Goal: Transaction & Acquisition: Purchase product/service

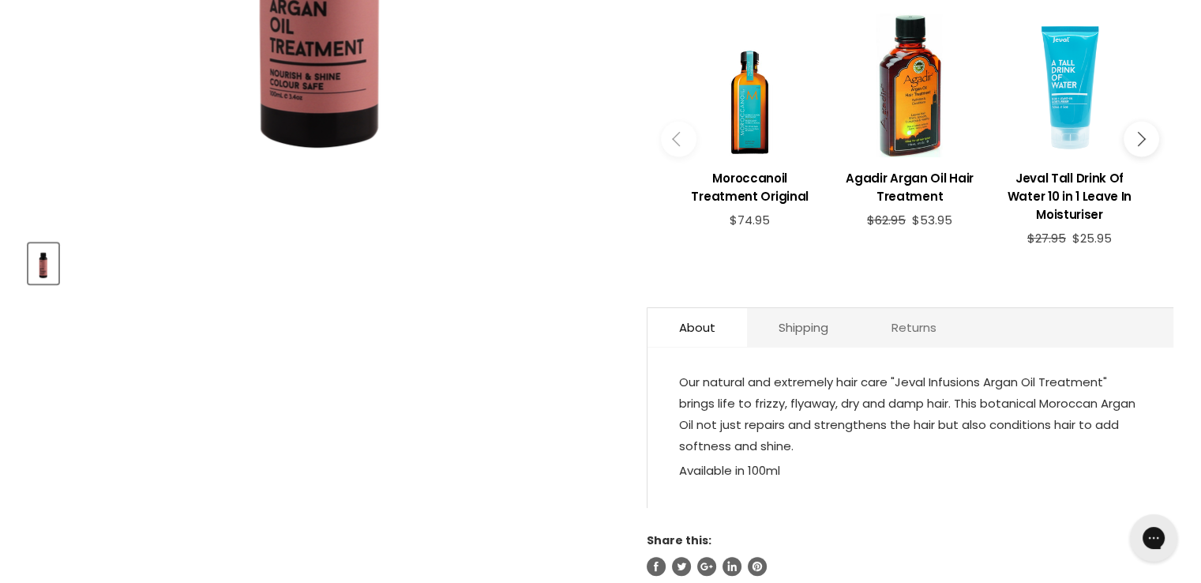
scroll to position [711, 0]
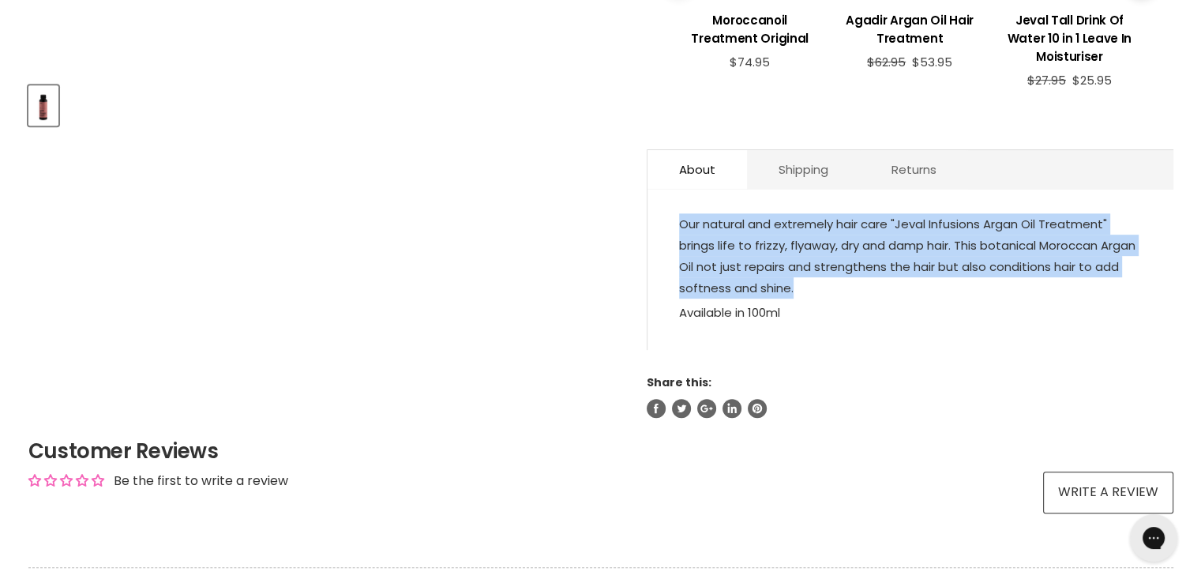
drag, startPoint x: 677, startPoint y: 223, endPoint x: 1097, endPoint y: 298, distance: 426.9
click at [1097, 298] on div "Our natural and extremely hair care "Jeval Infusions Argan Oil Treatment" bring…" at bounding box center [910, 277] width 526 height 145
copy span "Our natural and extremely hair care "Jeval Infusions Argan Oil Treatment" bring…"
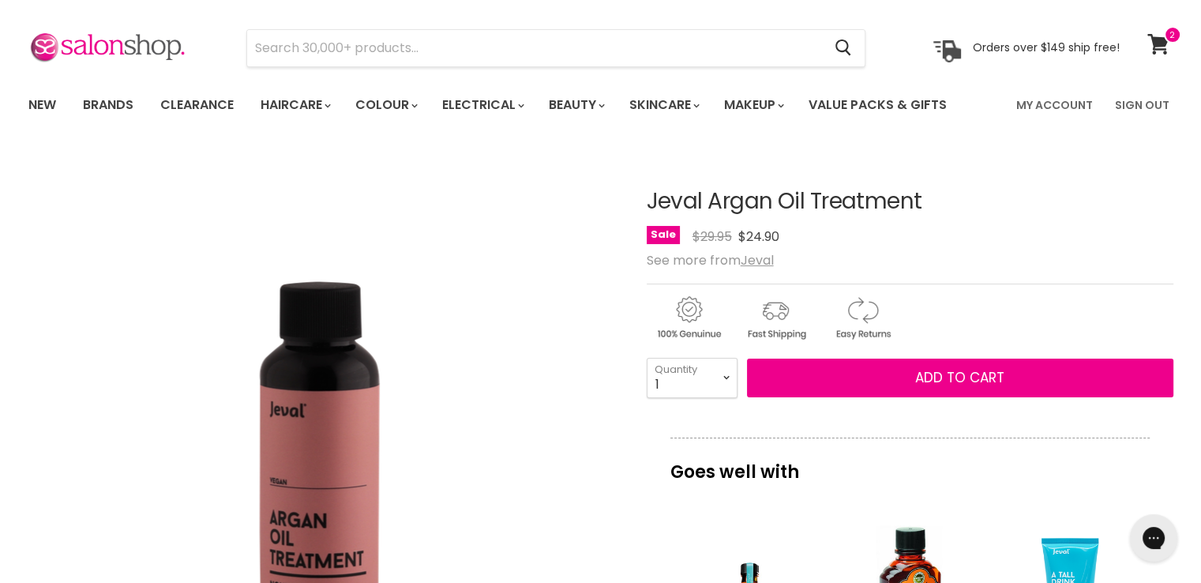
scroll to position [0, 0]
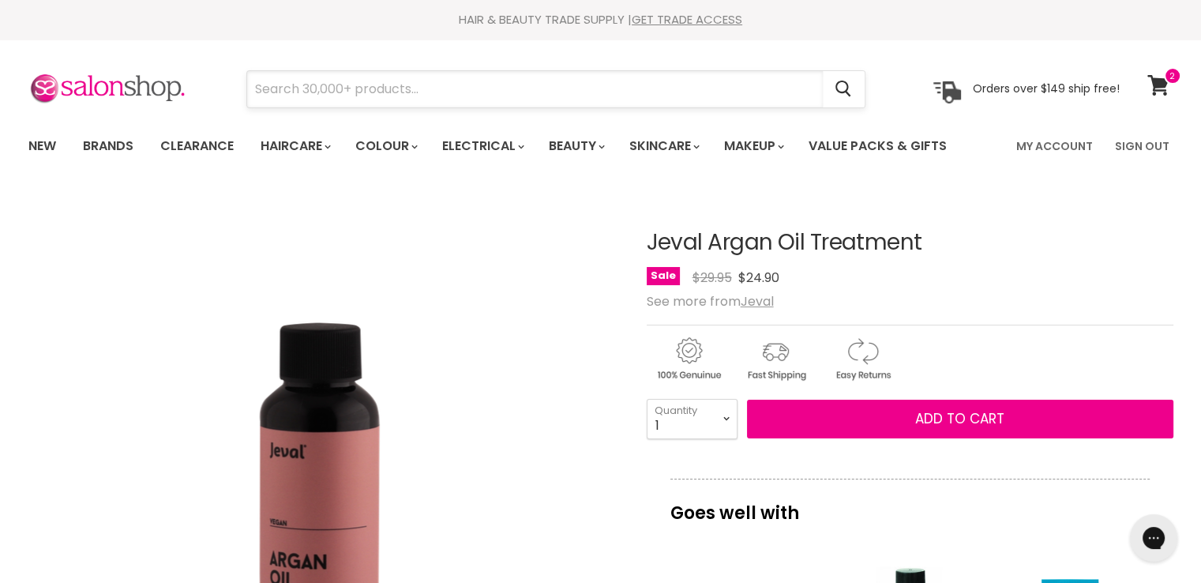
click at [351, 81] on input "Search" at bounding box center [535, 89] width 576 height 36
paste input "Hi Lift Cureplex No1 Bond Creator 500ml"
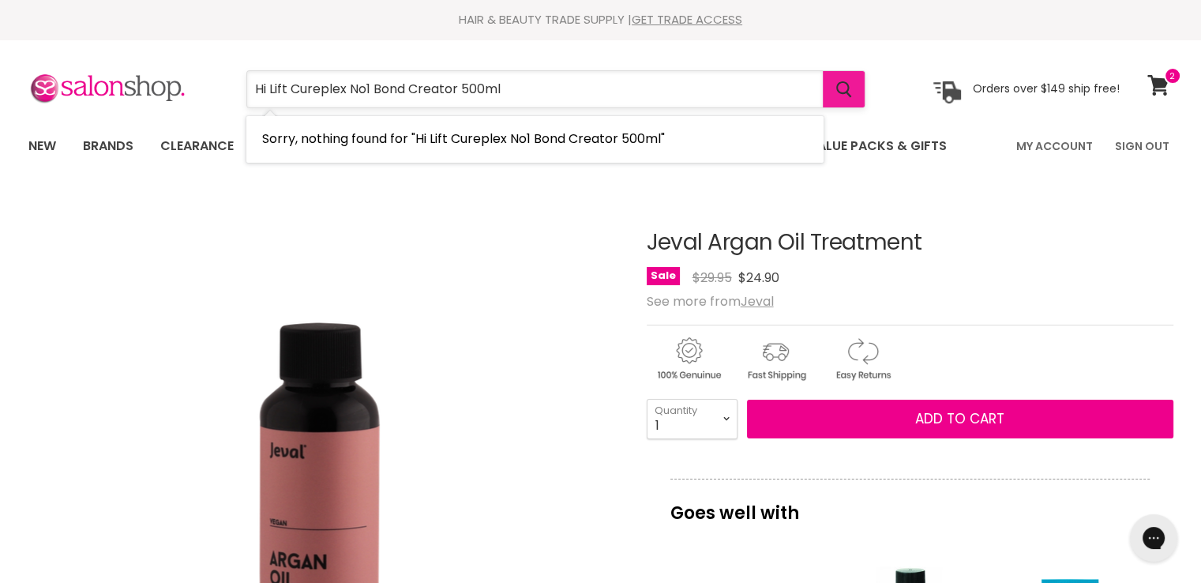
type input "Hi Lift Cureplex No1 Bond Creator 500ml"
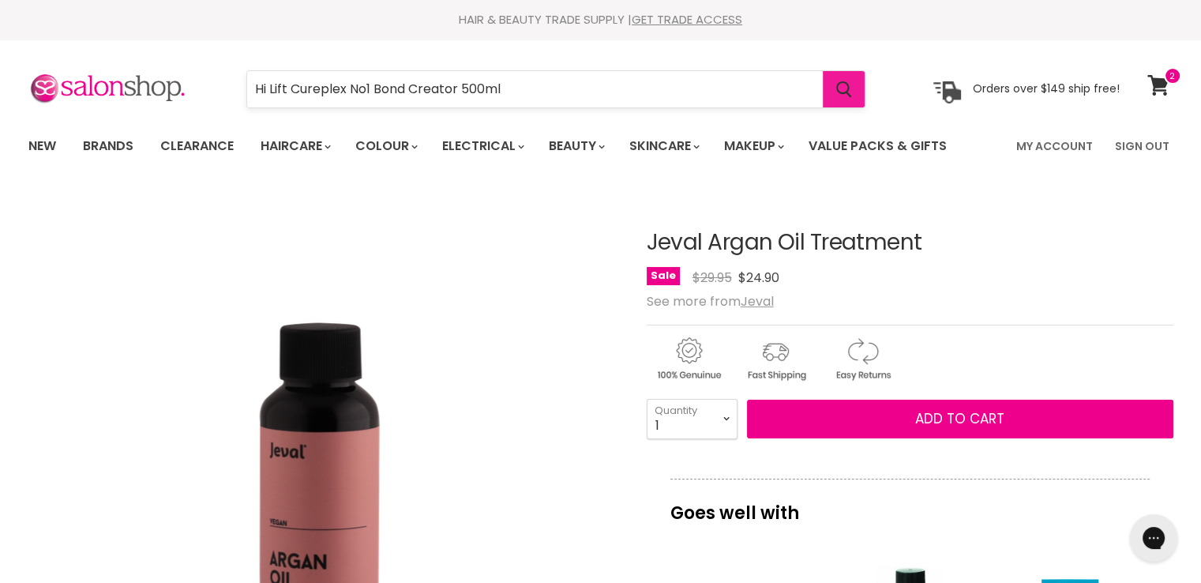
click at [850, 94] on icon "Search" at bounding box center [843, 89] width 15 height 17
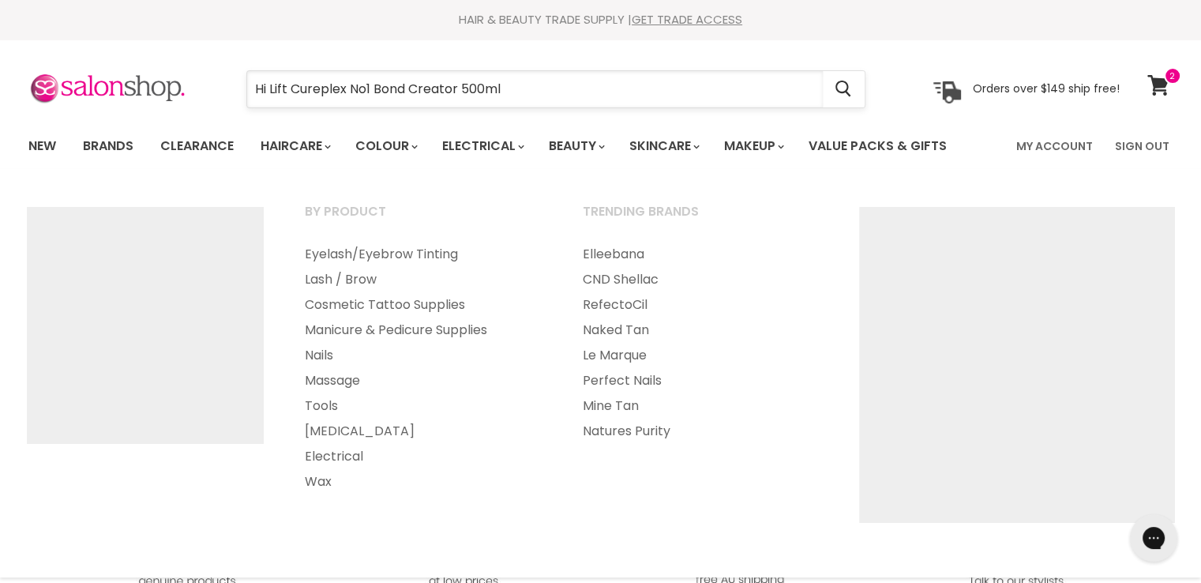
click at [589, 99] on input "Hi Lift Cureplex No1 Bond Creator 500ml" at bounding box center [535, 89] width 576 height 36
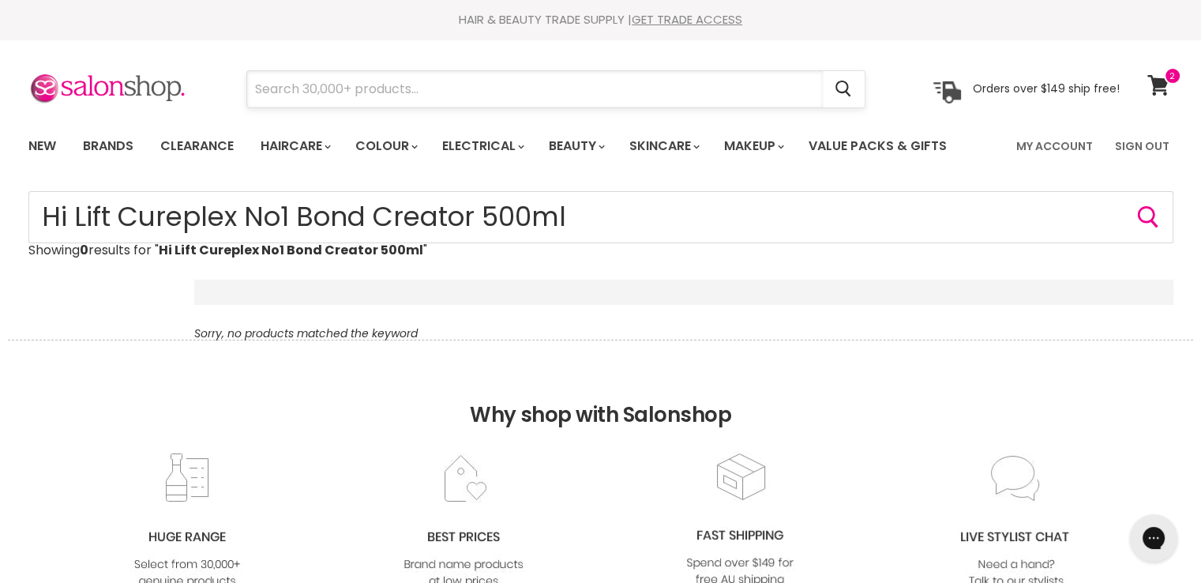
paste input "Affinage Hydrating Shampoo 1000ml 1L"
type input "Affinage Hydrating Shampoo 1000ml 1L"
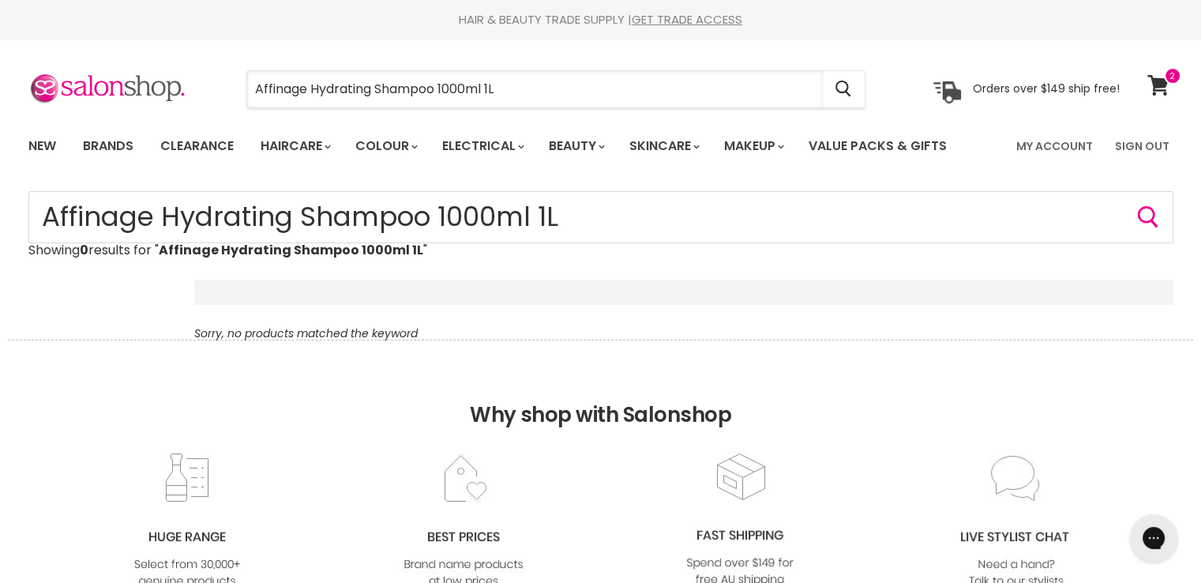
click at [587, 97] on input "Affinage Hydrating Shampoo 1000ml 1L" at bounding box center [535, 89] width 576 height 36
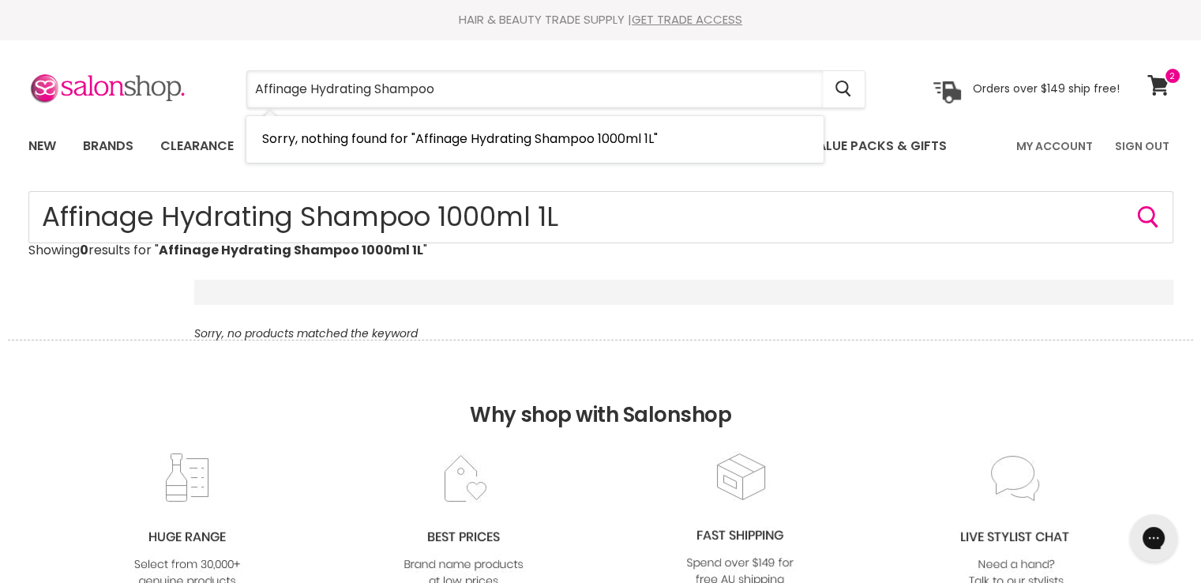
type input "Affinage Hydrating Shampoo"
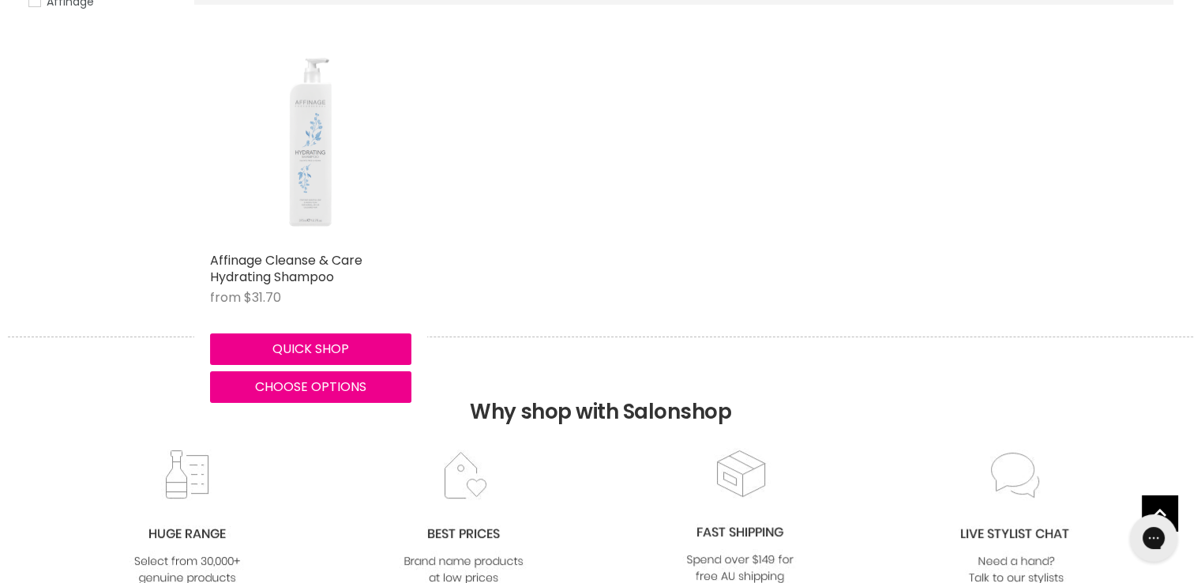
click at [316, 172] on img "Main content" at bounding box center [310, 143] width 201 height 201
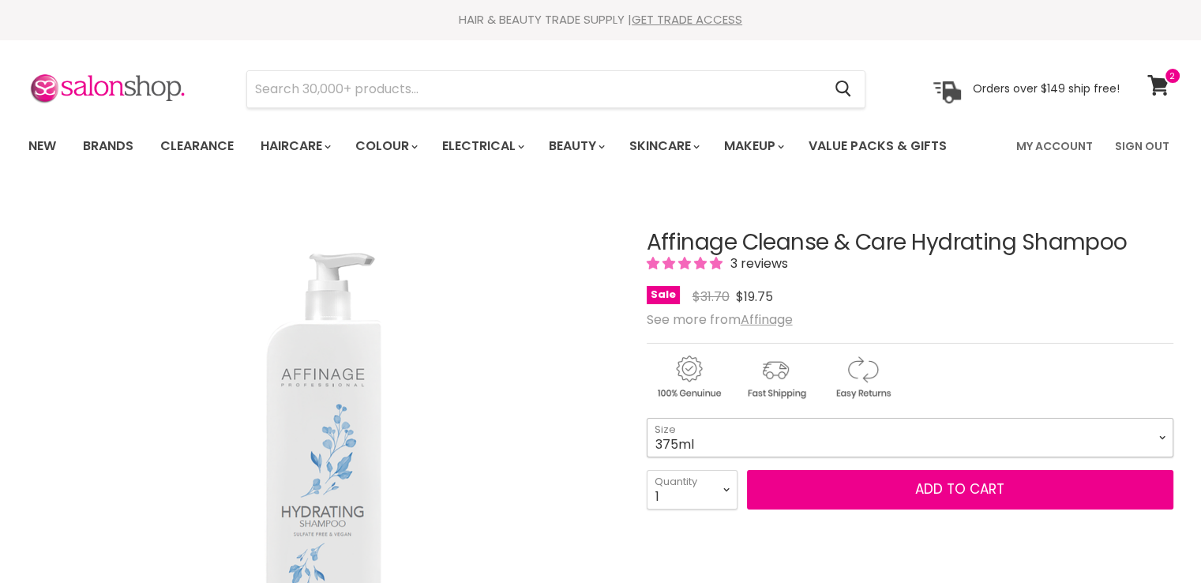
drag, startPoint x: 0, startPoint y: 0, endPoint x: 683, endPoint y: 452, distance: 819.3
click at [687, 441] on select "375ml 1L" at bounding box center [910, 437] width 527 height 39
click at [647, 418] on select "375ml 1L" at bounding box center [910, 437] width 527 height 39
select select "1L"
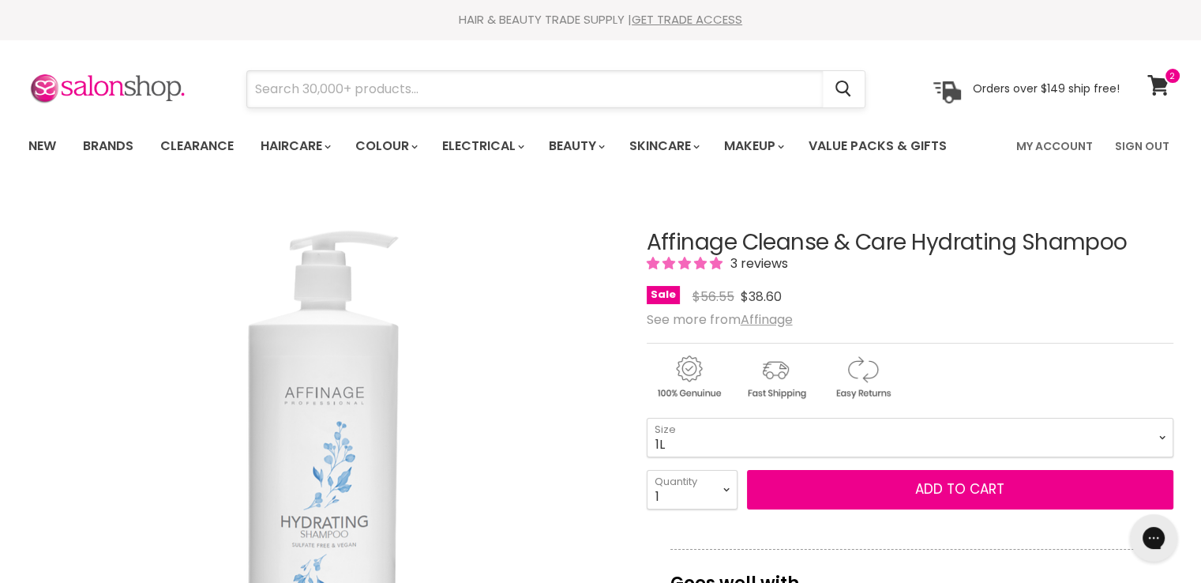
click at [410, 86] on input "Search" at bounding box center [535, 89] width 576 height 36
paste input "[PERSON_NAME] Prescriptive Moisture Balanc"
type input "[PERSON_NAME] Prescriptive Moisture Balanc"
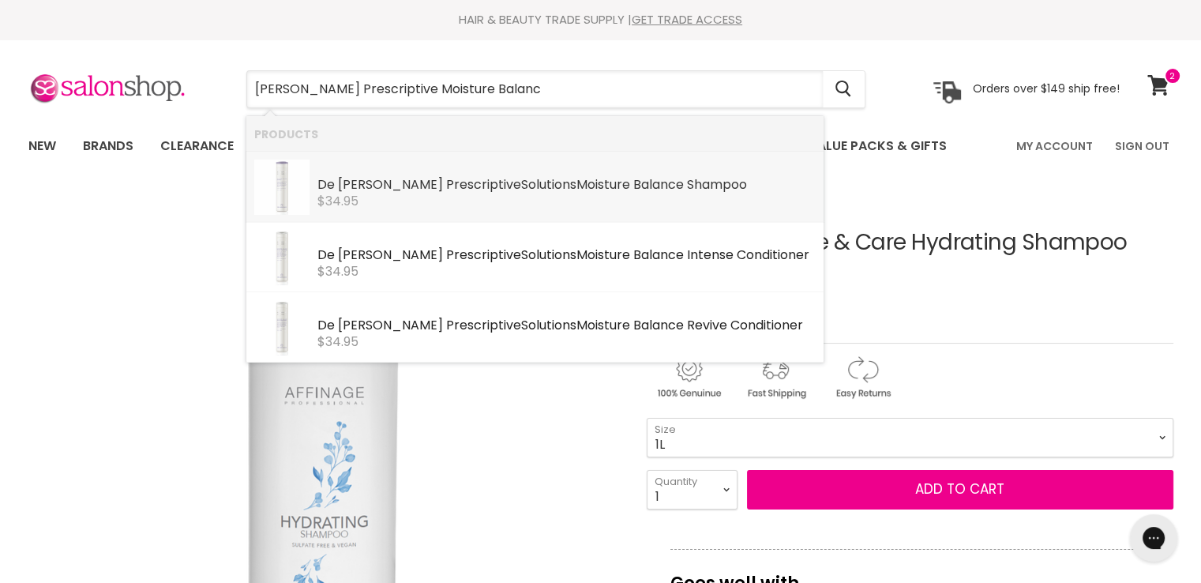
click at [344, 187] on b "Lorenzo" at bounding box center [390, 184] width 105 height 18
